Goal: Task Accomplishment & Management: Complete application form

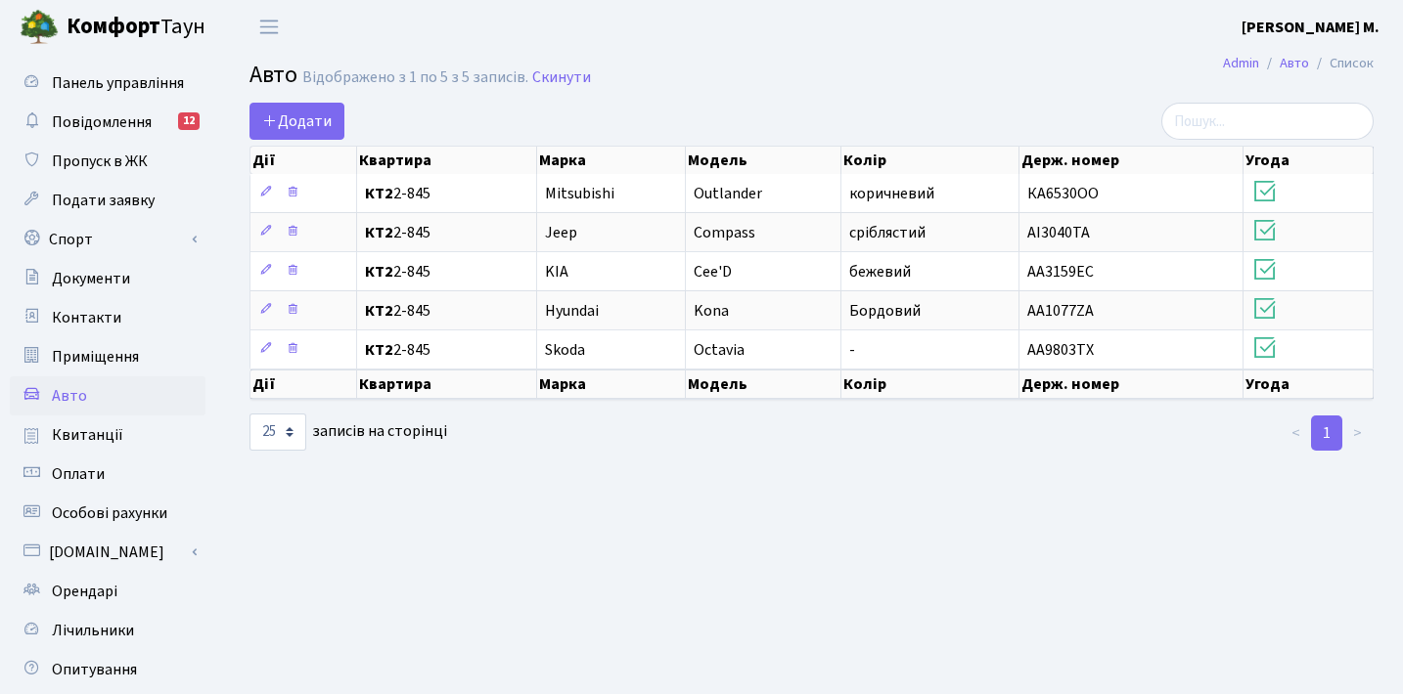
select select "25"
click at [314, 126] on span "Додати" at bounding box center [296, 122] width 69 height 22
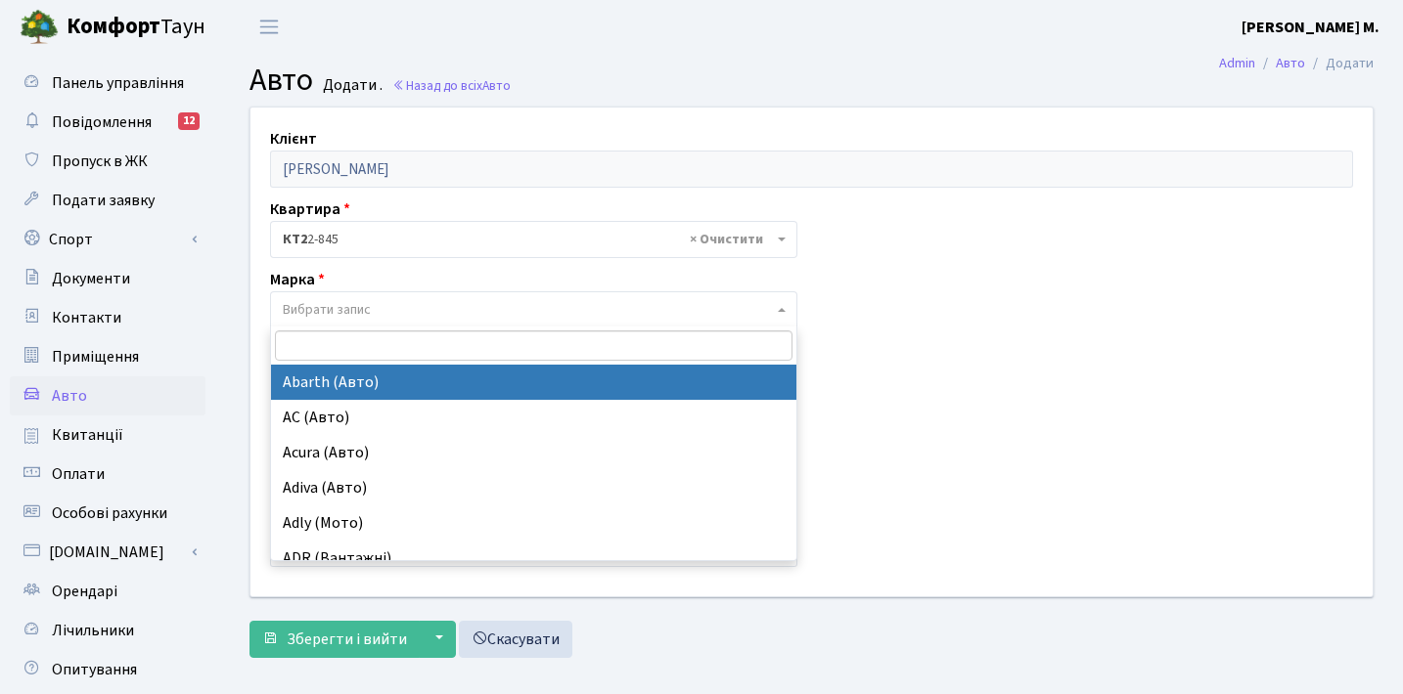
click at [782, 310] on b at bounding box center [782, 310] width 8 height 4
type input "ci"
select select "32"
select select
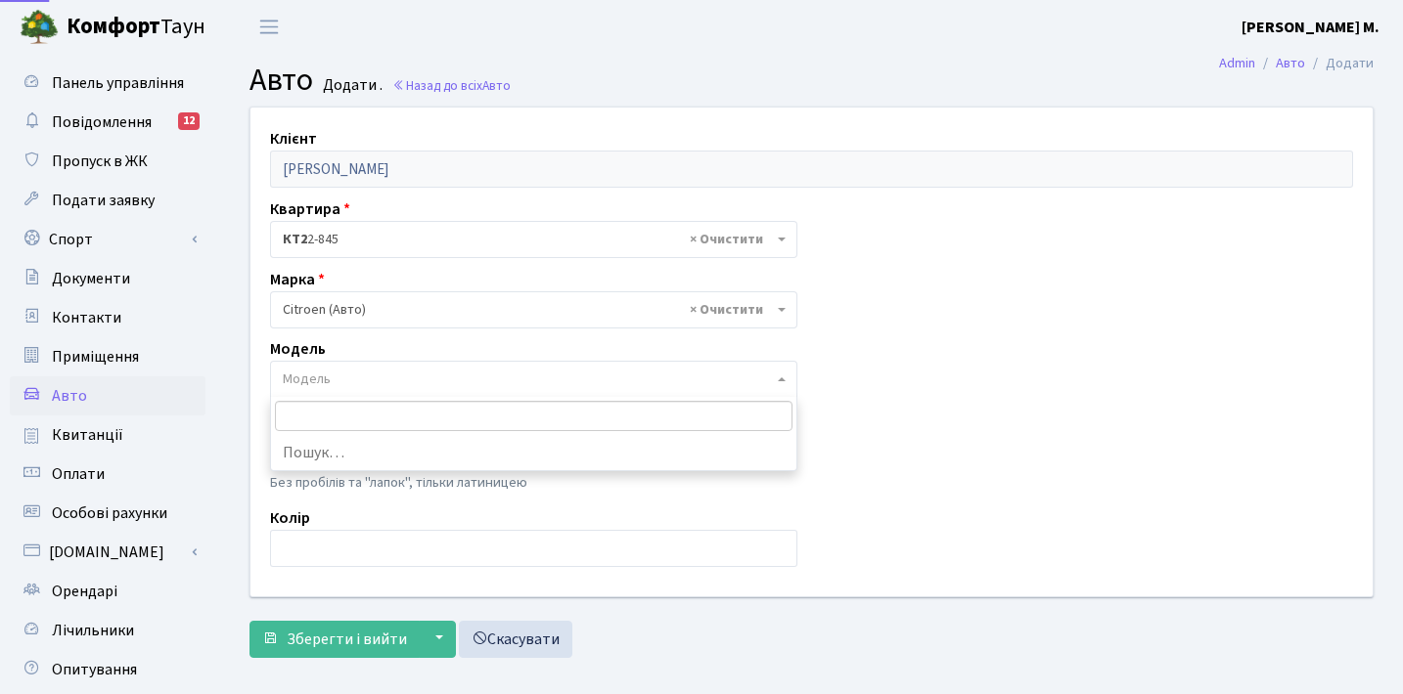
click at [294, 386] on span "Модель" at bounding box center [307, 380] width 48 height 20
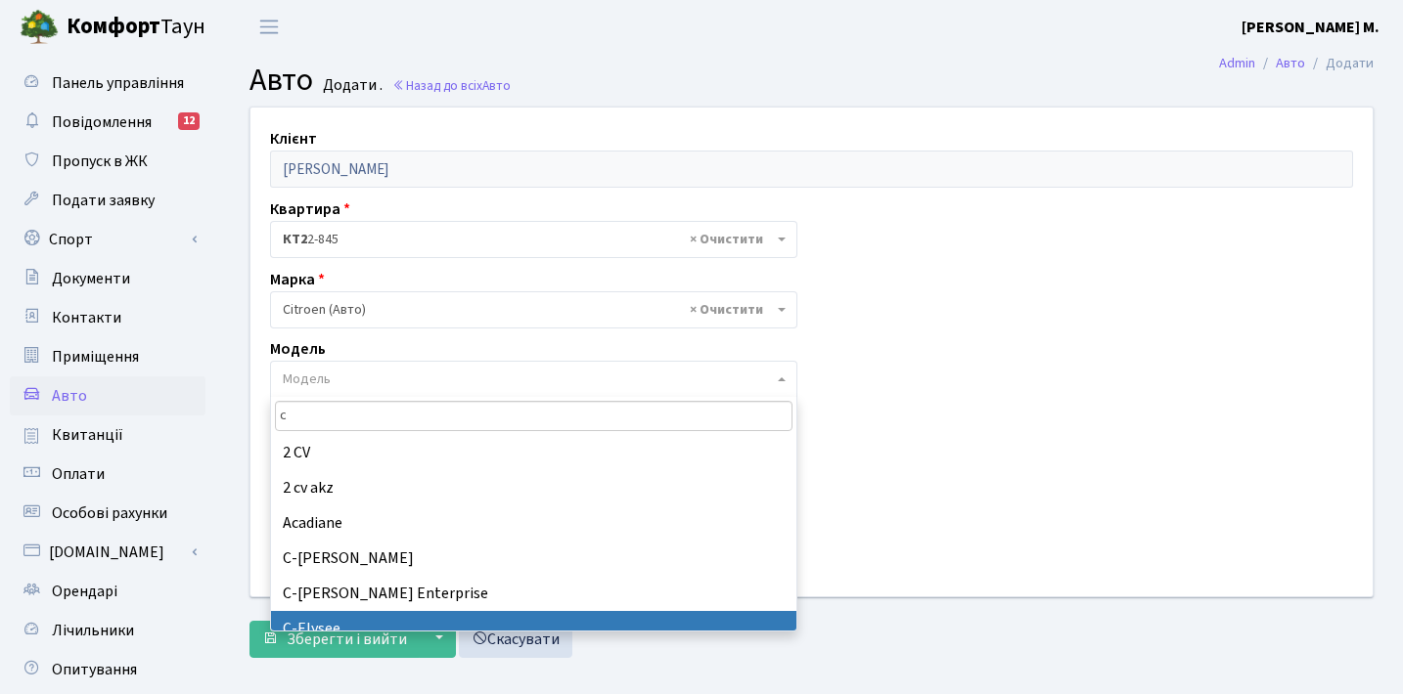
scroll to position [16, 0]
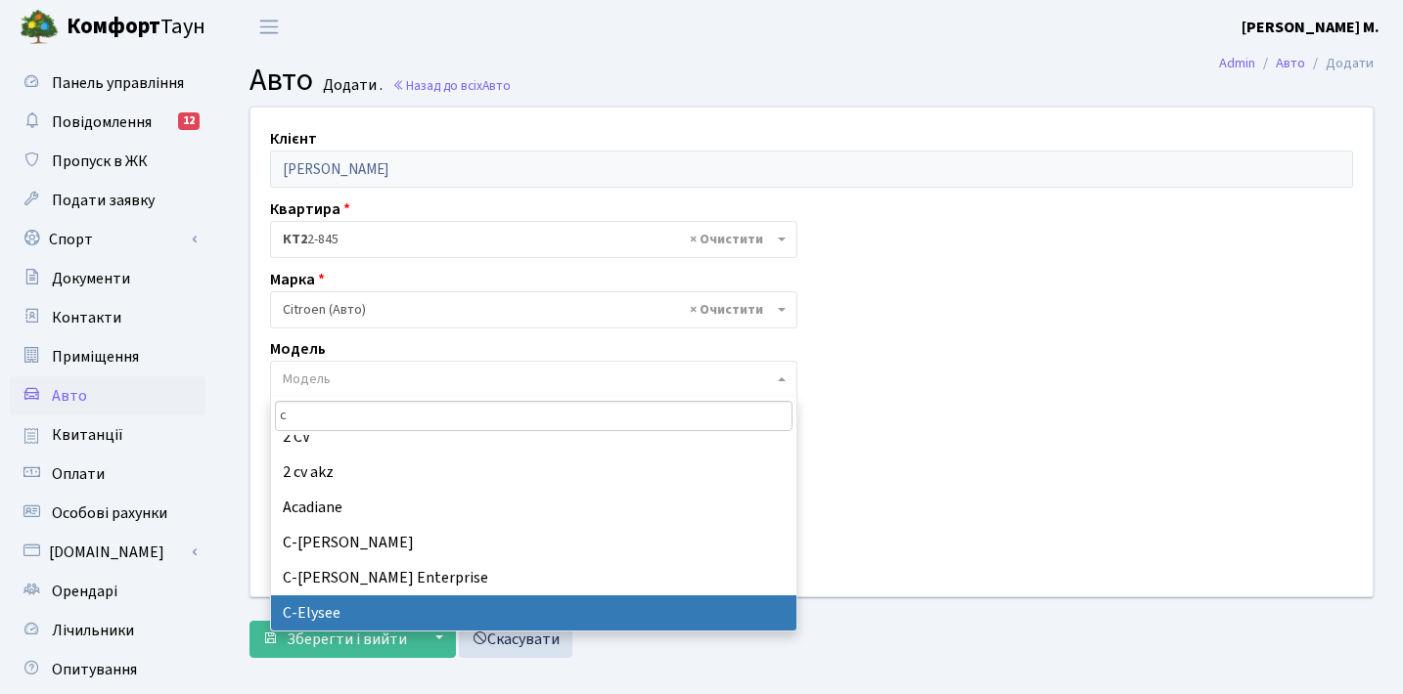
type input "c"
select select "423"
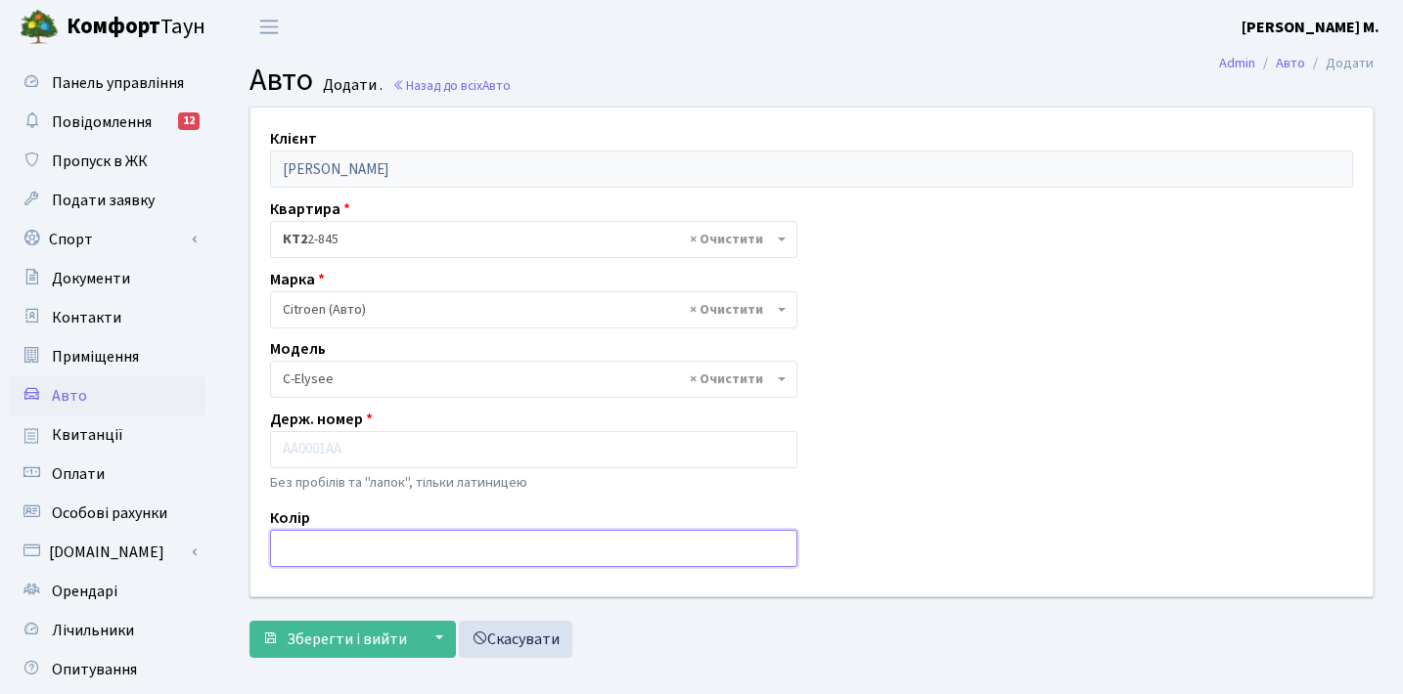
click at [296, 539] on input "text" at bounding box center [533, 548] width 527 height 37
type input "білий"
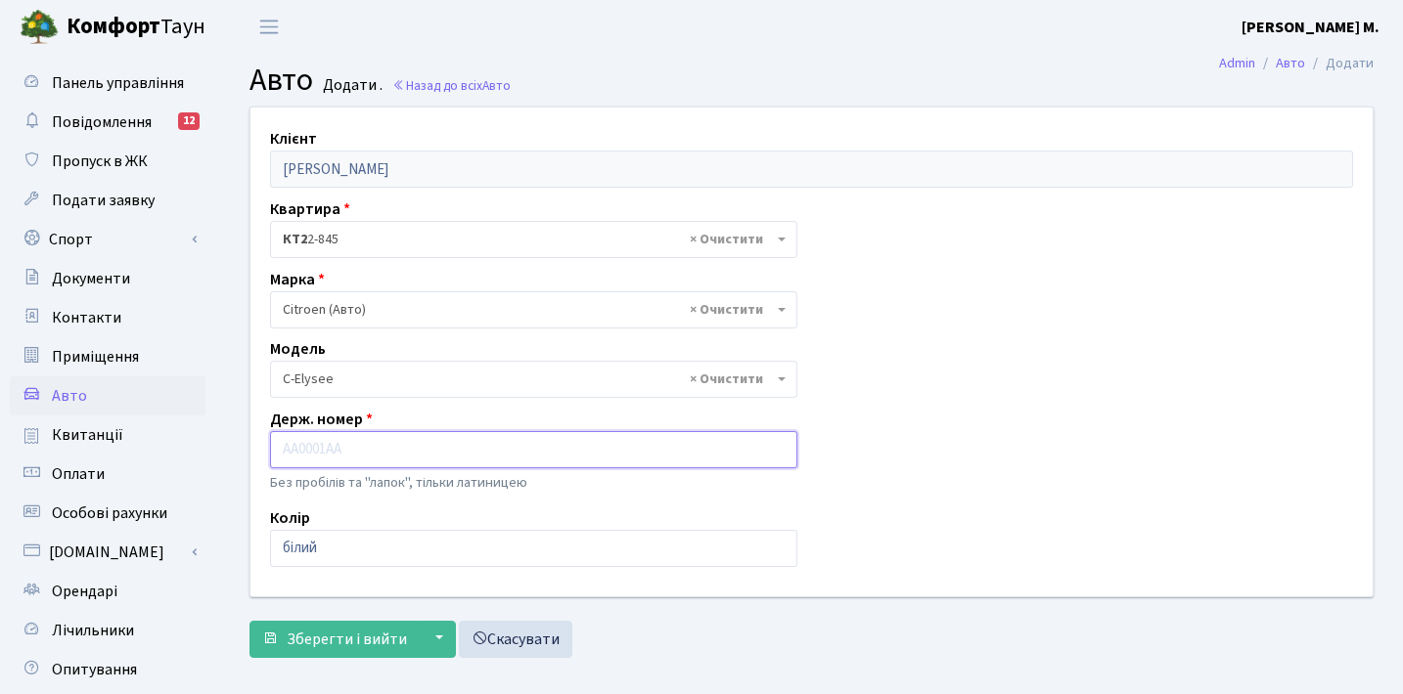
click at [331, 442] on input "text" at bounding box center [533, 449] width 527 height 37
type input "АЕ8024НР"
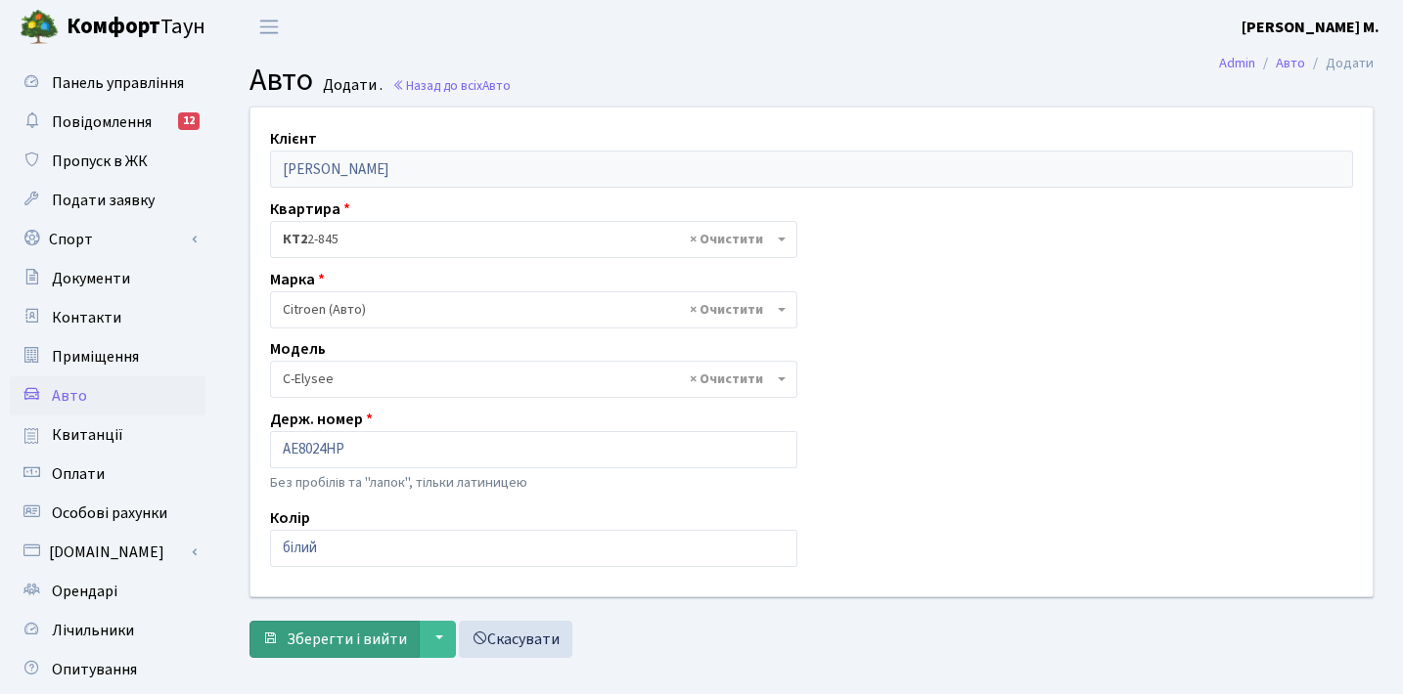
click at [357, 640] on span "Зберегти і вийти" at bounding box center [347, 640] width 120 height 22
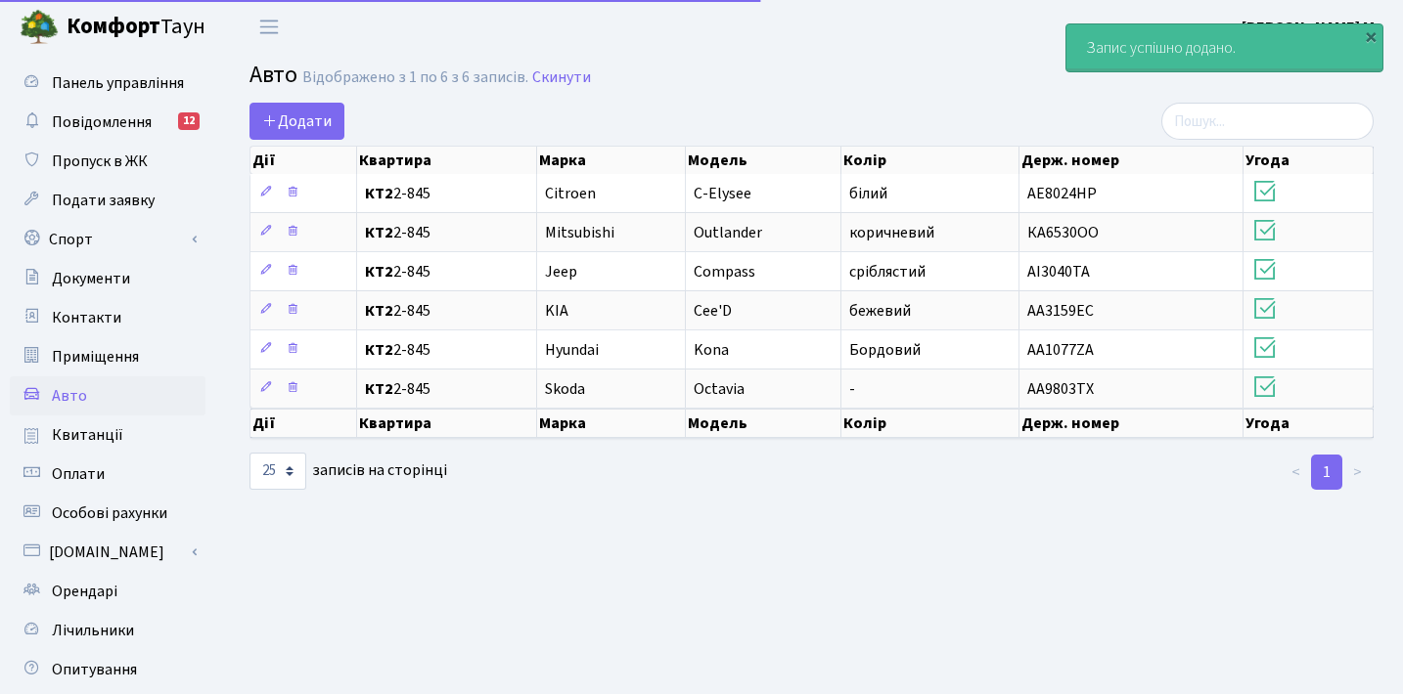
select select "25"
